Goal: Task Accomplishment & Management: Manage account settings

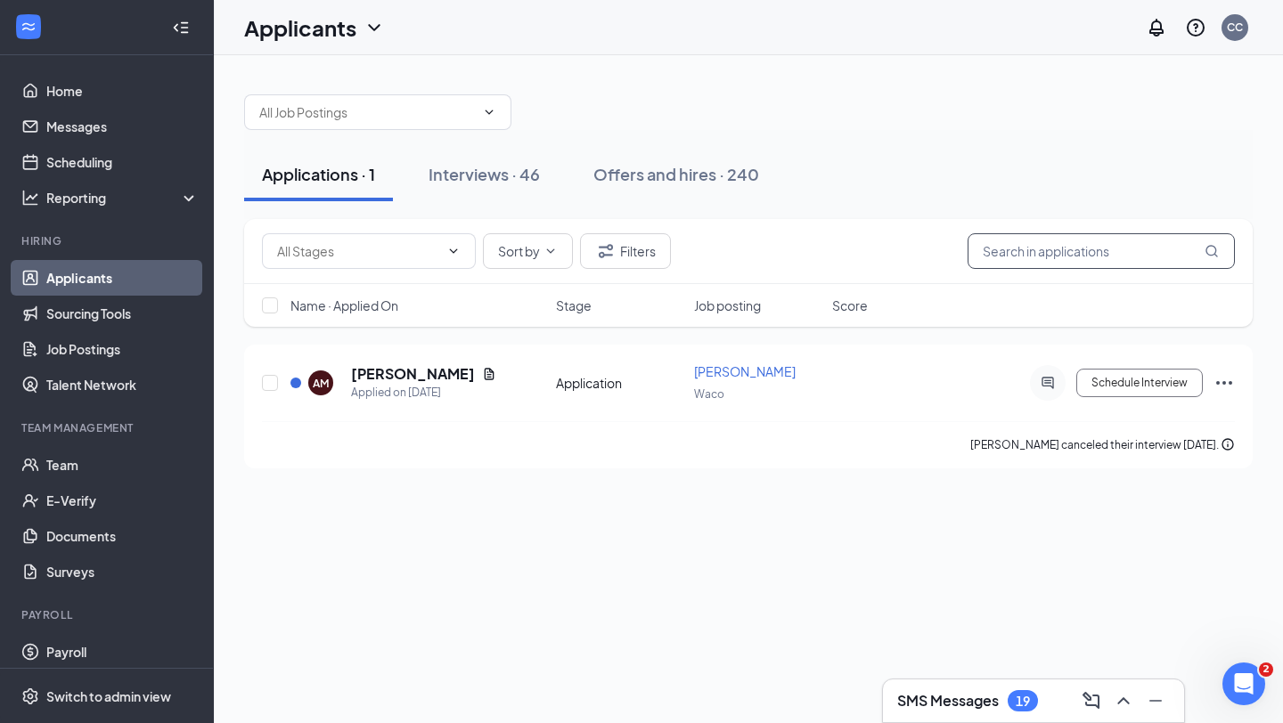
click at [1004, 249] on input "text" at bounding box center [1100, 251] width 267 height 36
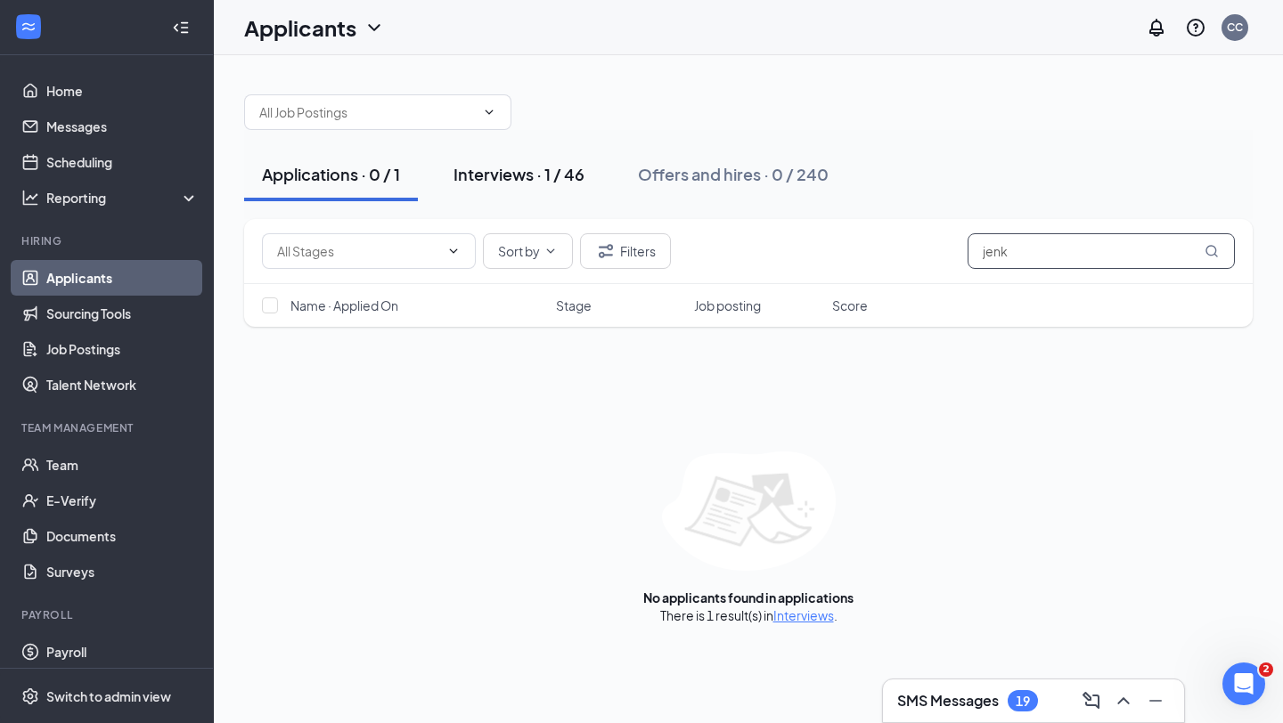
type input "jenk"
click at [553, 177] on div "Interviews · 1 / 46" at bounding box center [518, 174] width 131 height 22
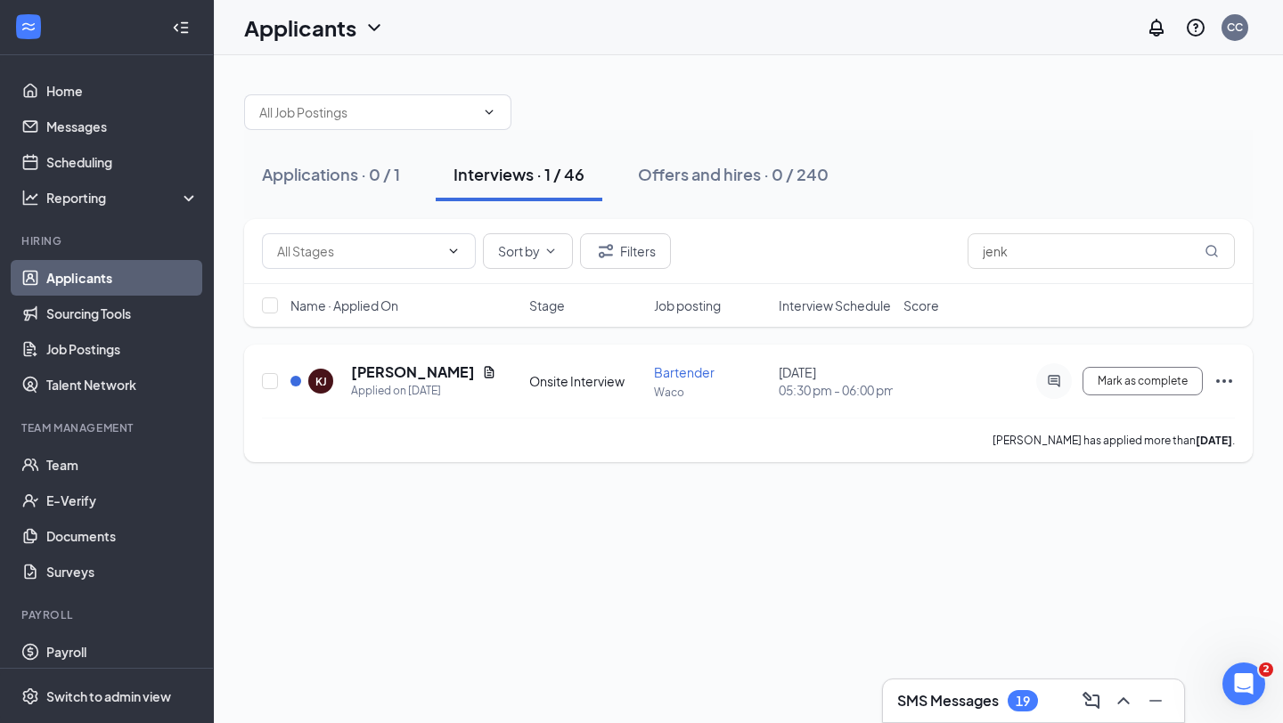
click at [1223, 383] on icon "Ellipses" at bounding box center [1223, 381] width 21 height 21
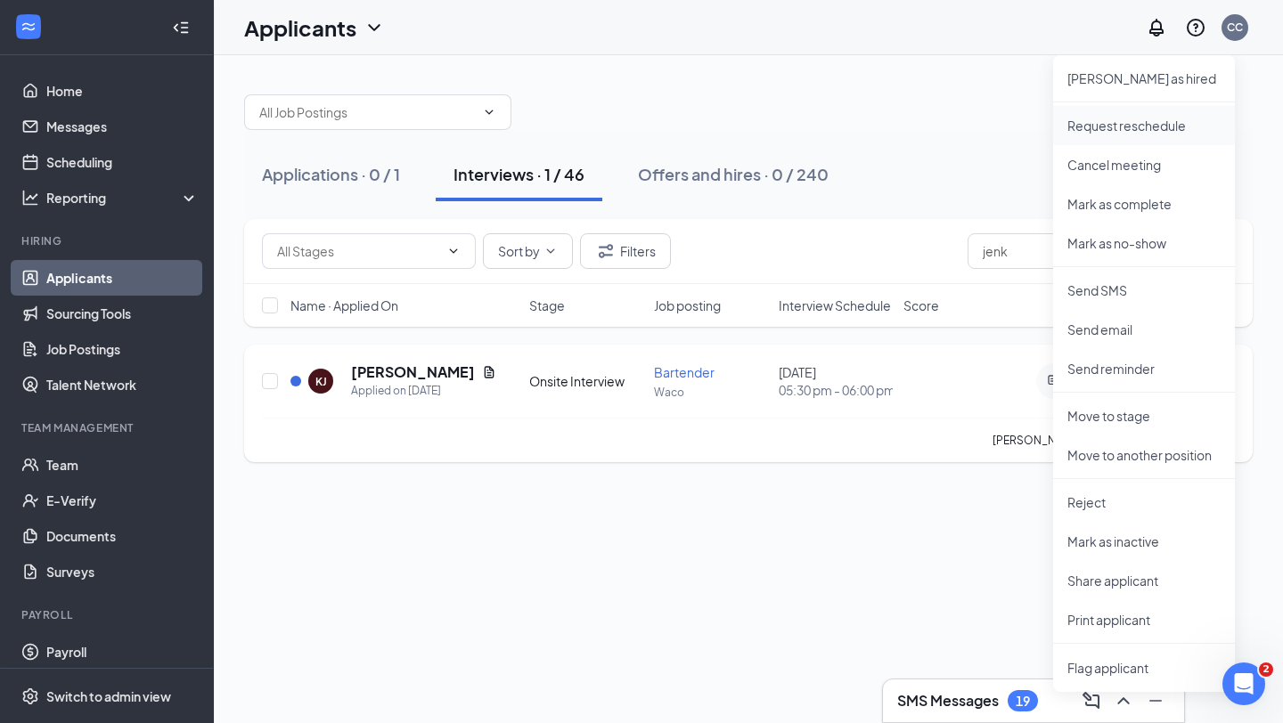
click at [1113, 133] on p "Request reschedule" at bounding box center [1143, 126] width 153 height 18
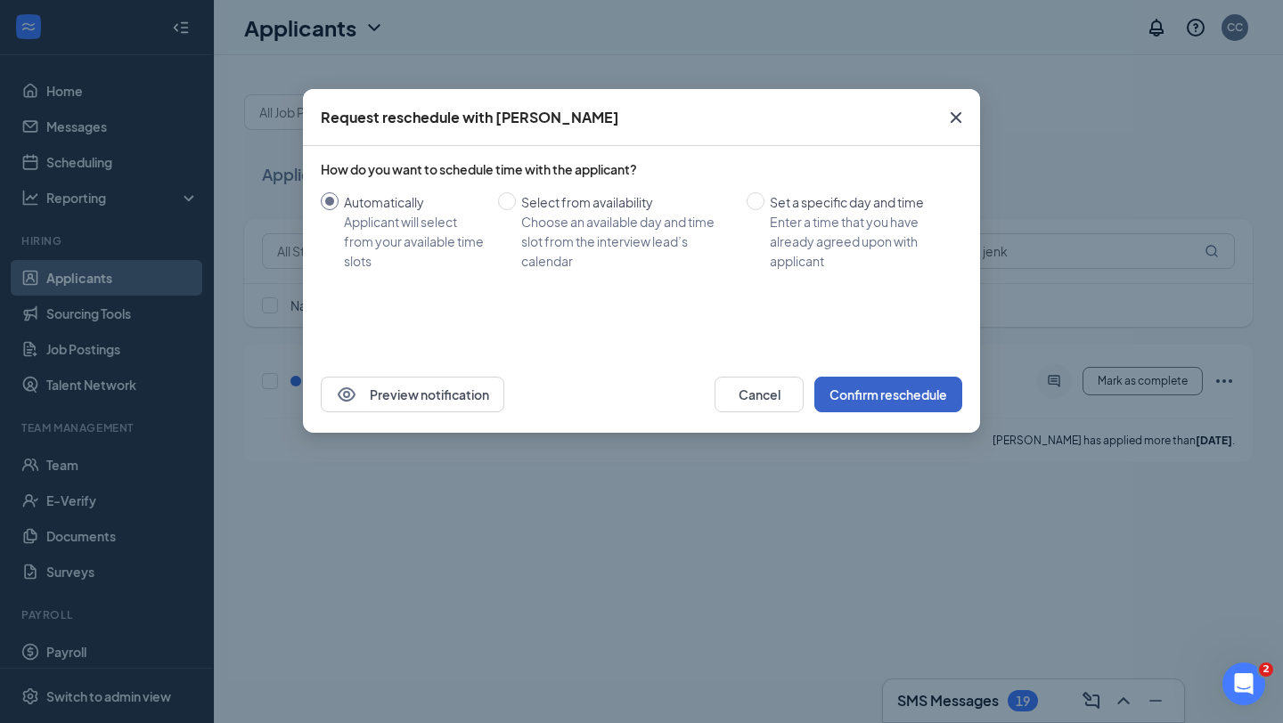
click at [893, 399] on button "Confirm reschedule" at bounding box center [888, 395] width 148 height 36
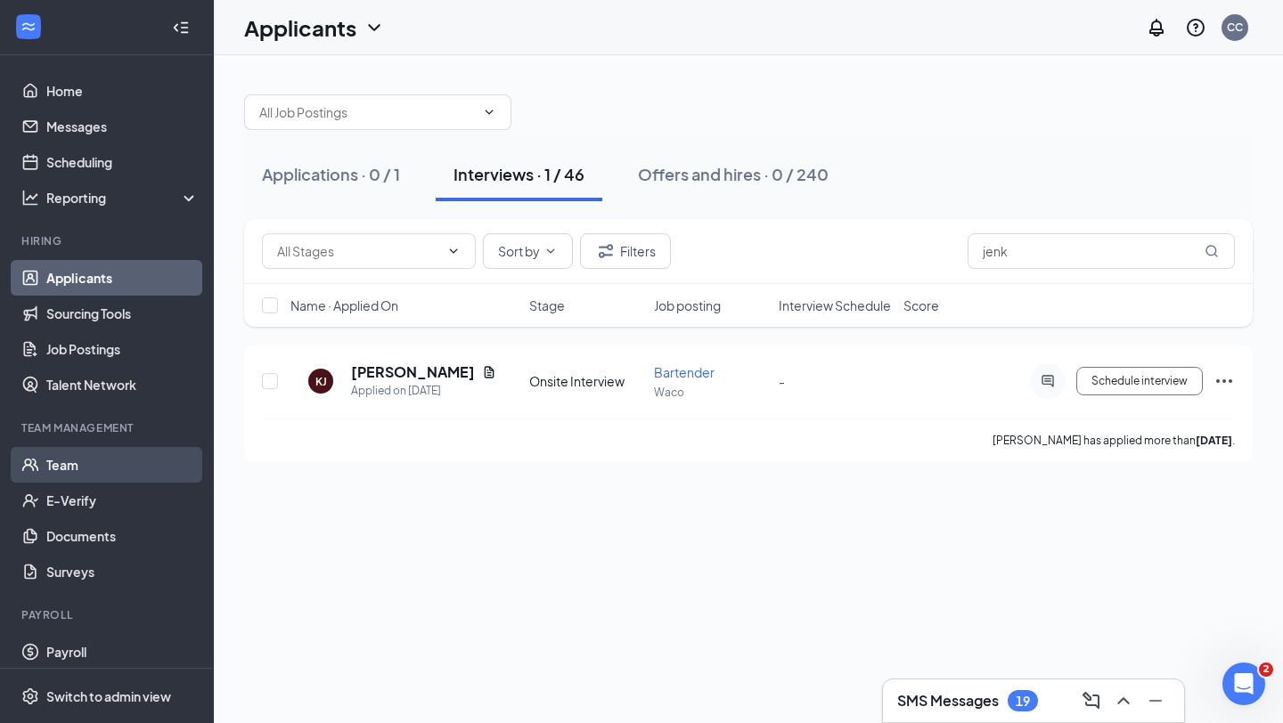
click at [56, 460] on link "Team" at bounding box center [122, 465] width 152 height 36
